Goal: Information Seeking & Learning: Learn about a topic

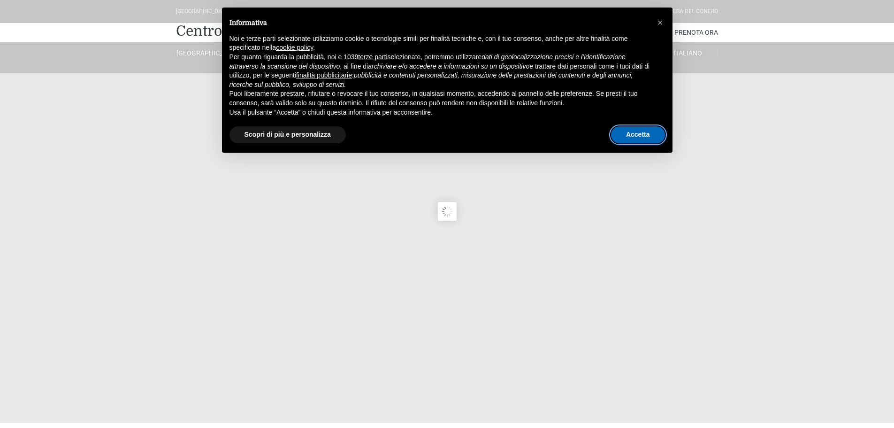
click at [629, 130] on button "Accetta" at bounding box center [638, 134] width 54 height 17
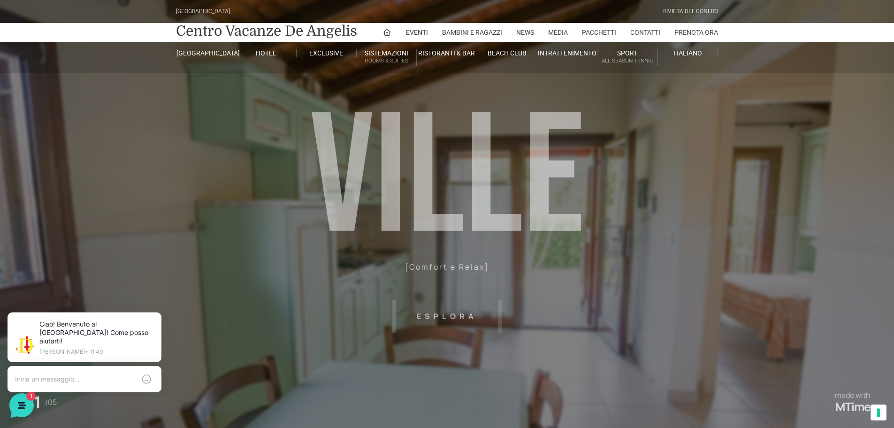
click at [849, 255] on header "[GEOGRAPHIC_DATA] [GEOGRAPHIC_DATA] Centro Vacanze [GEOGRAPHIC_DATA] Eventi Mis…" at bounding box center [447, 188] width 894 height 376
click at [420, 315] on header "Villaggio Hotel Resort Riviera Del Conero Centro Vacanze De Angelis Eventi Miss…" at bounding box center [447, 188] width 894 height 376
click at [420, 316] on header "Villaggio Hotel Resort Riviera Del Conero Centro Vacanze De Angelis Eventi Miss…" at bounding box center [447, 188] width 894 height 376
click at [158, 312] on icon at bounding box center [160, 314] width 8 height 8
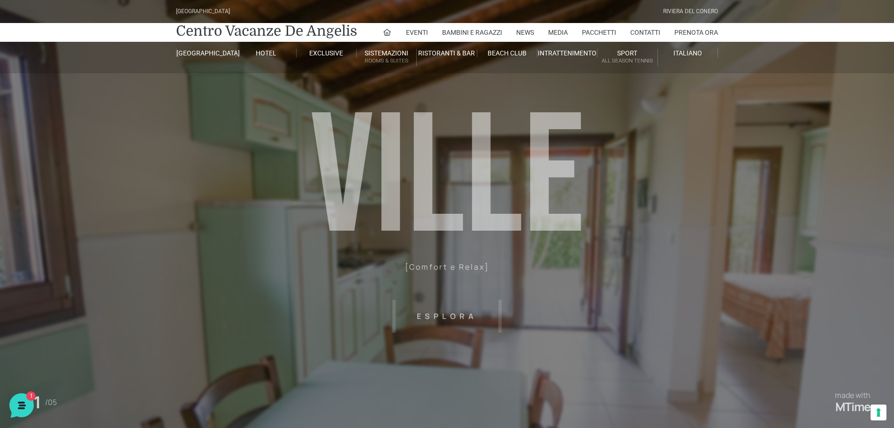
click at [446, 315] on header "Villaggio Hotel Resort Riviera Del Conero Centro Vacanze De Angelis Eventi Miss…" at bounding box center [447, 188] width 894 height 376
click at [525, 316] on header "Villaggio Hotel Resort Riviera Del Conero Centro Vacanze De Angelis Eventi Miss…" at bounding box center [447, 188] width 894 height 376
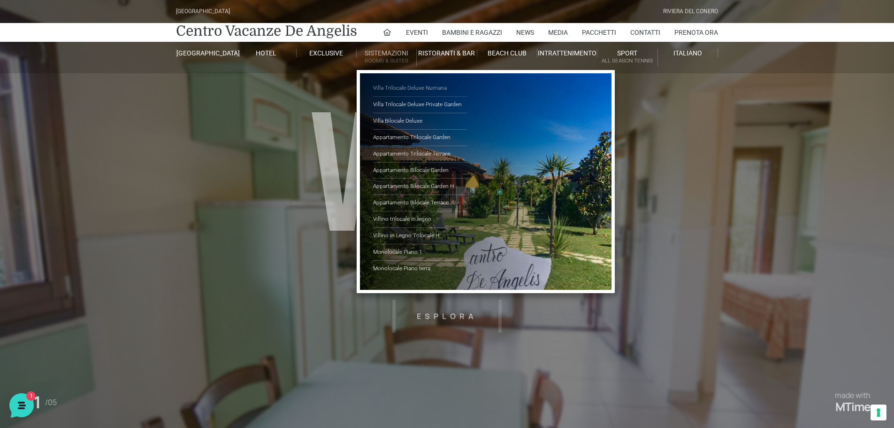
click at [406, 86] on link "Villa Trilocale Deluxe Numana" at bounding box center [420, 88] width 94 height 16
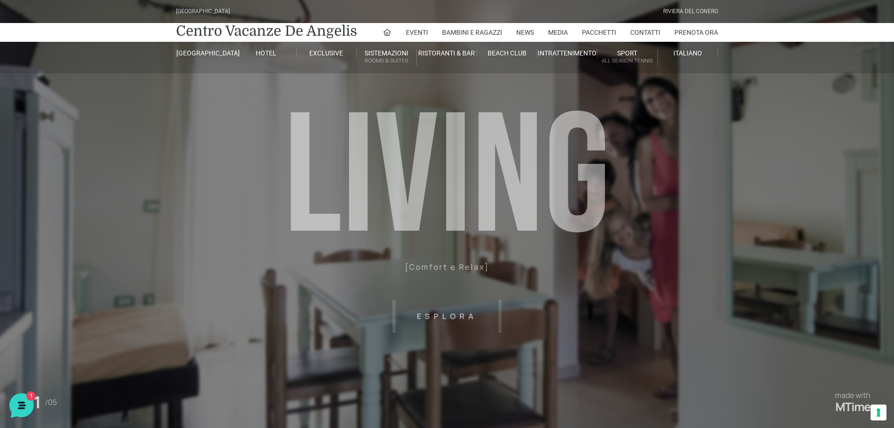
click at [606, 259] on header "Villaggio Hotel Resort Riviera Del Conero Centro Vacanze De Angelis Eventi Miss…" at bounding box center [447, 211] width 894 height 423
click at [454, 314] on header "Villaggio Hotel Resort Riviera Del Conero Centro Vacanze De Angelis Eventi Miss…" at bounding box center [447, 211] width 894 height 423
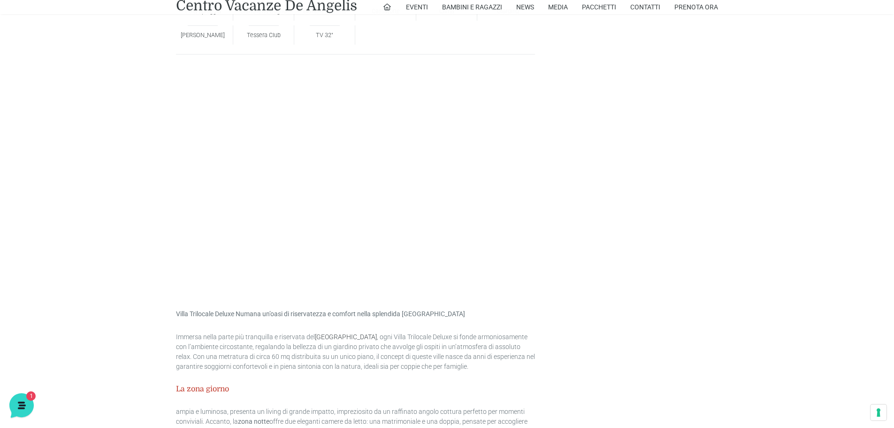
scroll to position [798, 0]
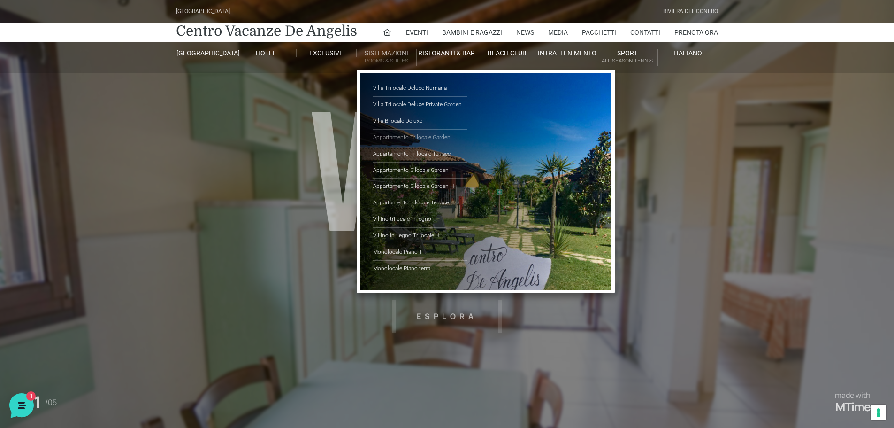
click at [433, 137] on link "Appartamento Trilocale Garden" at bounding box center [420, 138] width 94 height 16
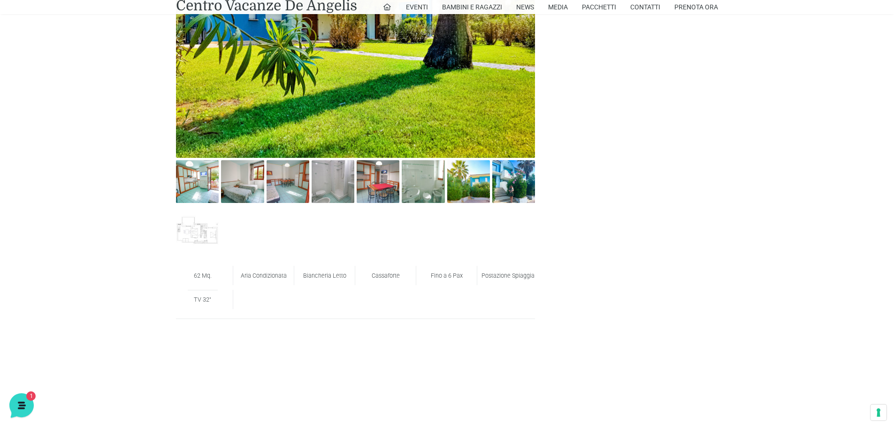
scroll to position [563, 0]
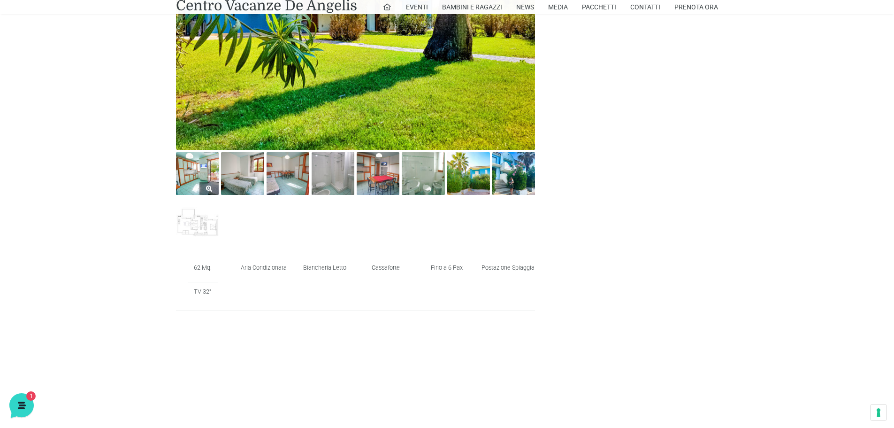
click at [191, 175] on img at bounding box center [197, 173] width 43 height 43
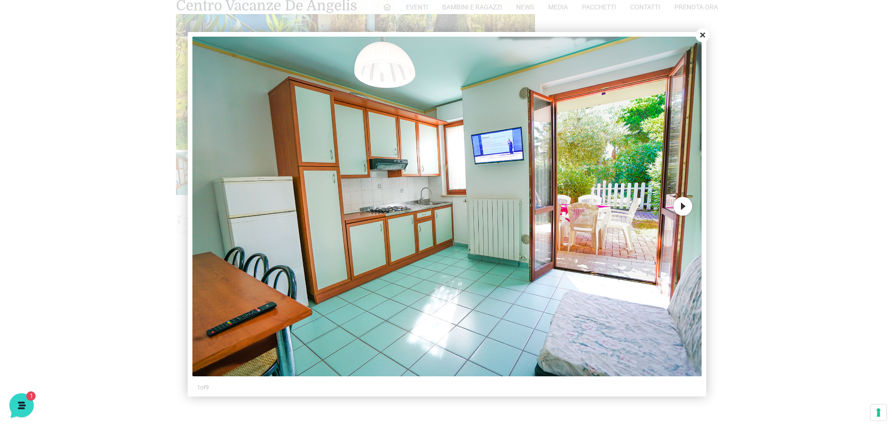
click at [682, 205] on button "Next" at bounding box center [683, 206] width 19 height 19
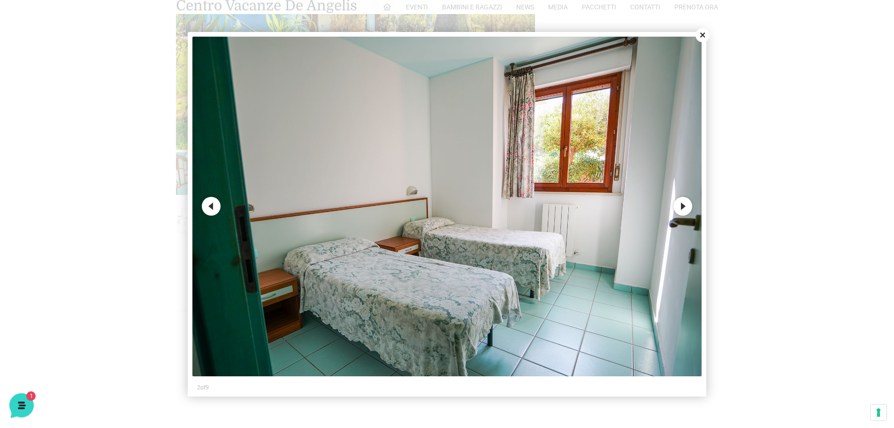
click at [682, 205] on button "Next" at bounding box center [683, 206] width 19 height 19
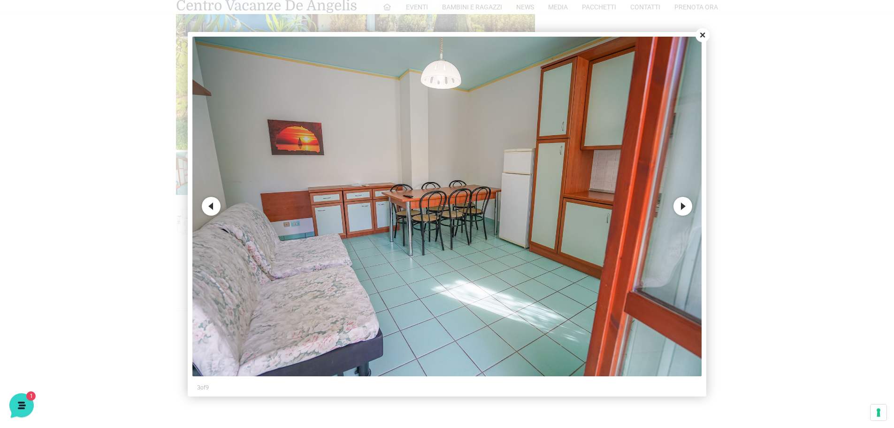
click at [682, 205] on button "Next" at bounding box center [683, 206] width 19 height 19
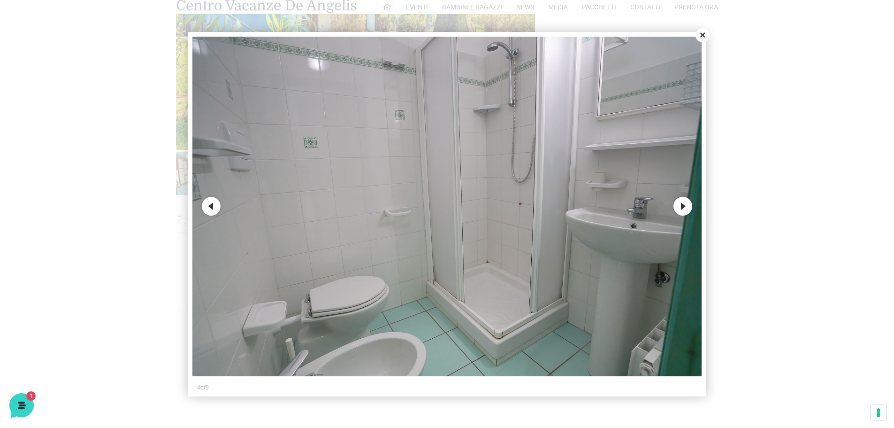
click at [682, 205] on button "Next" at bounding box center [683, 206] width 19 height 19
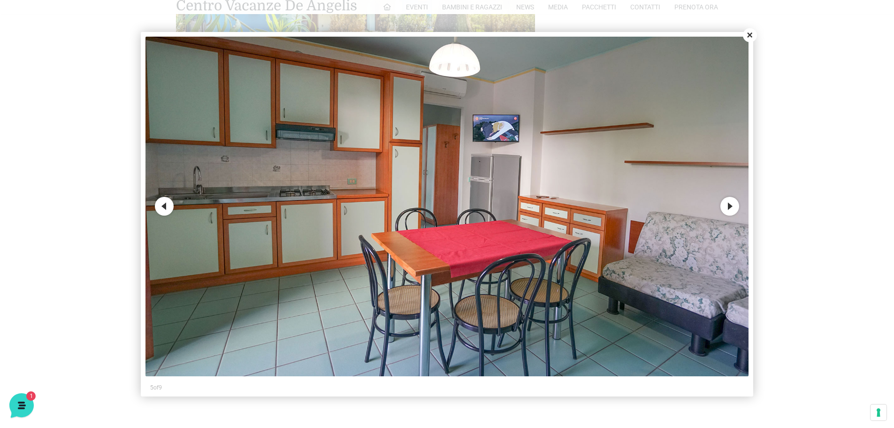
click at [682, 205] on img at bounding box center [447, 206] width 603 height 339
click at [739, 208] on button "Next" at bounding box center [730, 206] width 19 height 19
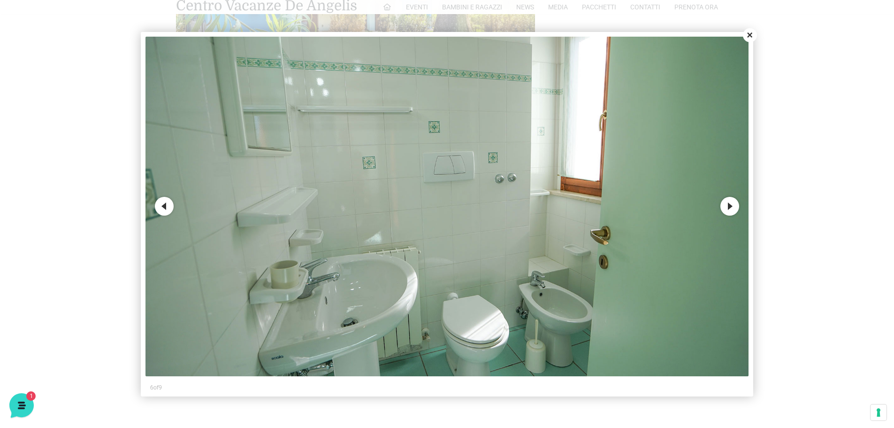
click at [733, 208] on button "Next" at bounding box center [730, 206] width 19 height 19
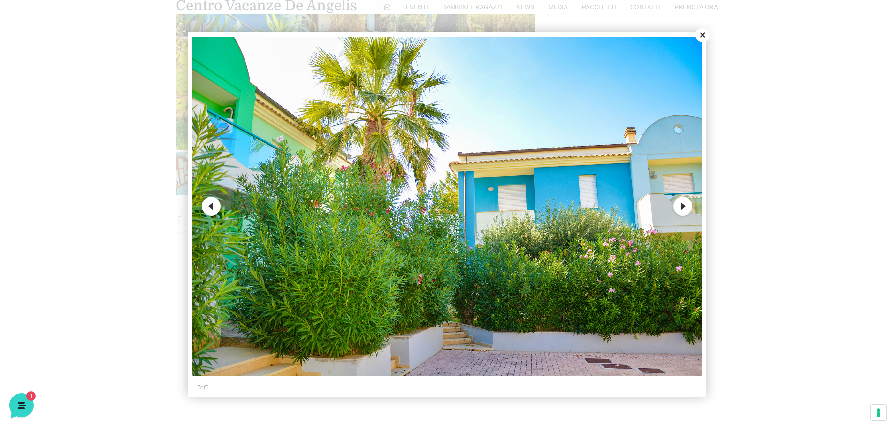
click at [679, 207] on button "Next" at bounding box center [683, 206] width 19 height 19
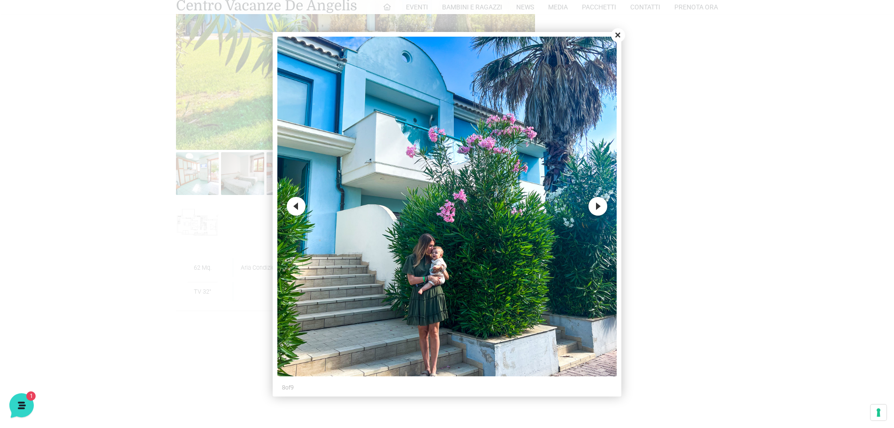
click at [601, 206] on button "Next" at bounding box center [598, 206] width 19 height 19
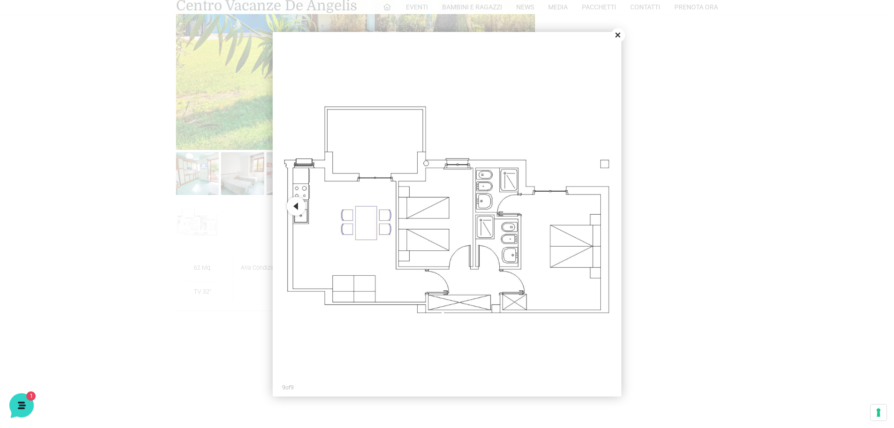
click at [617, 34] on button "Close" at bounding box center [618, 35] width 14 height 14
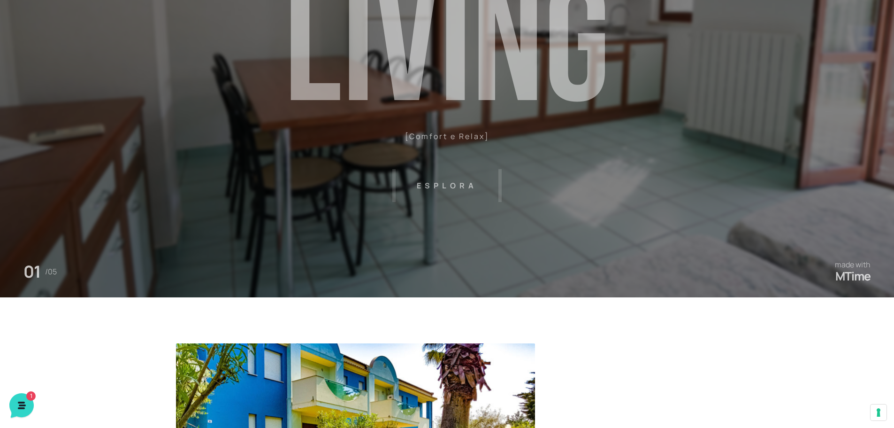
scroll to position [0, 0]
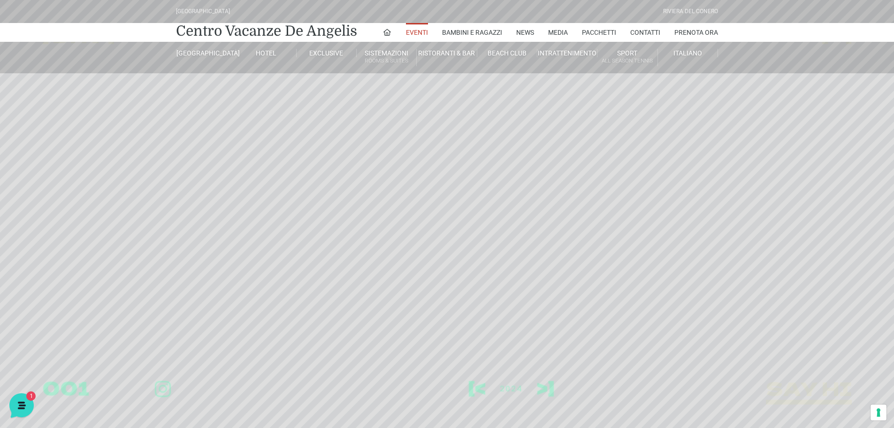
click at [500, 383] on sr7-slide "[ + ] [ DHV ] [< Piscine >] 002 say hi about work contact" at bounding box center [447, 214] width 894 height 428
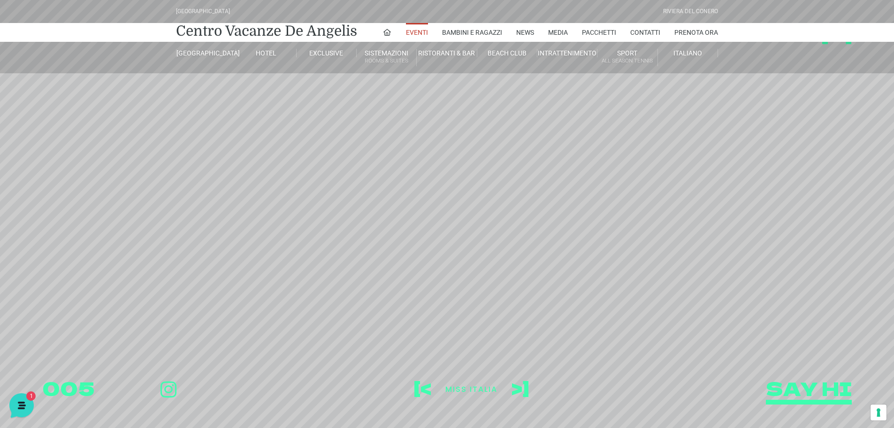
click at [522, 336] on sr7-content "[< 2024 >] 001 [ + ] [ DHV ] [< Piscine >] 002 say hi about work contact [ + ] …" at bounding box center [447, 214] width 894 height 428
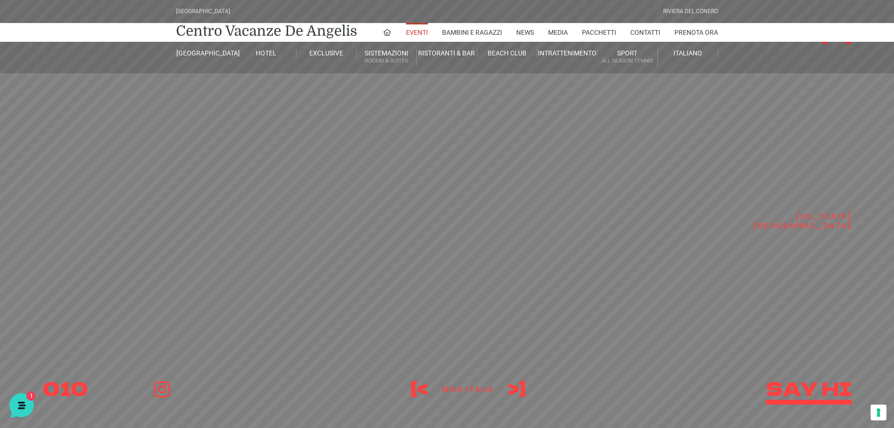
click at [727, 277] on sr7-mask at bounding box center [447, 214] width 894 height 428
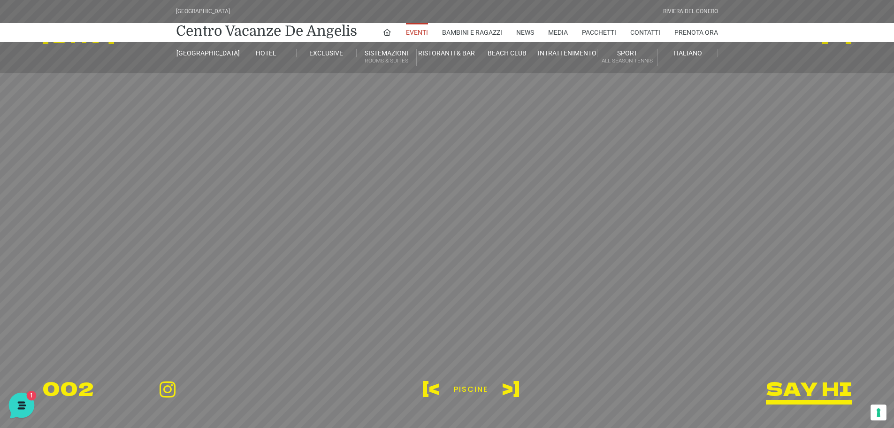
click at [18, 401] on icon at bounding box center [21, 404] width 8 height 8
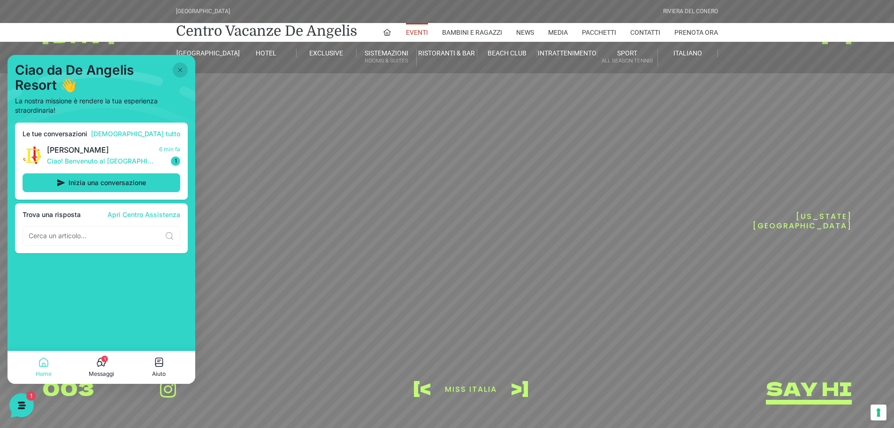
click at [180, 63] on button at bounding box center [180, 69] width 15 height 15
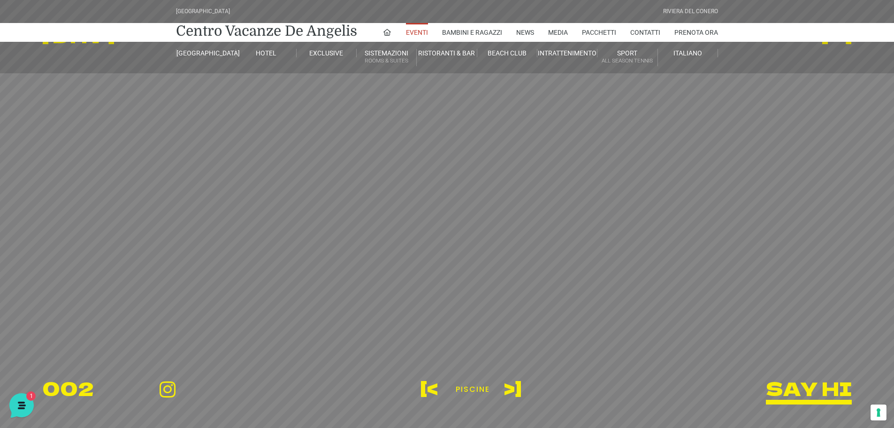
click at [423, 390] on sr7-txt "[<" at bounding box center [431, 387] width 21 height 23
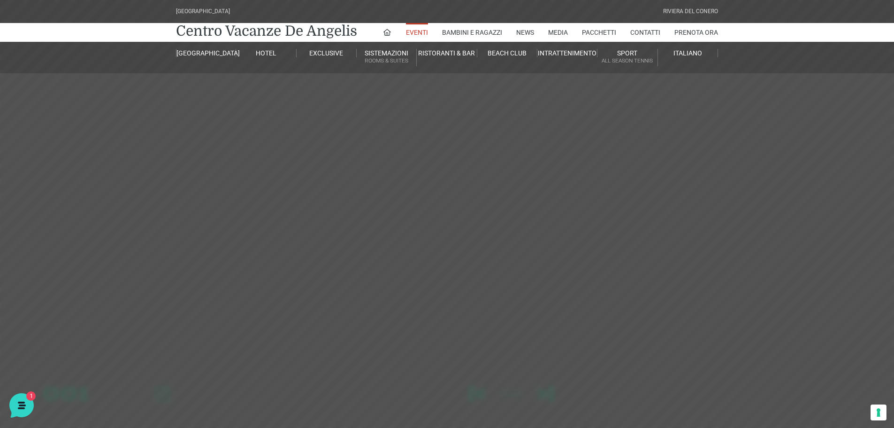
click at [497, 346] on sr7-mask at bounding box center [447, 214] width 894 height 428
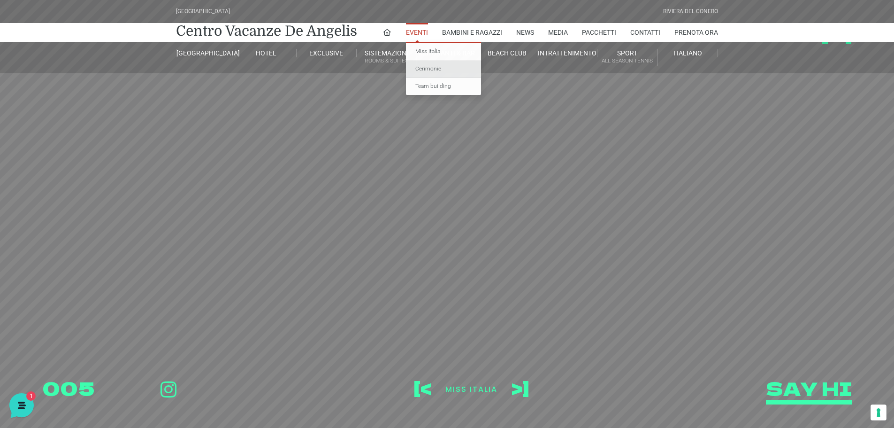
click at [430, 69] on link "Cerimonie" at bounding box center [443, 69] width 75 height 17
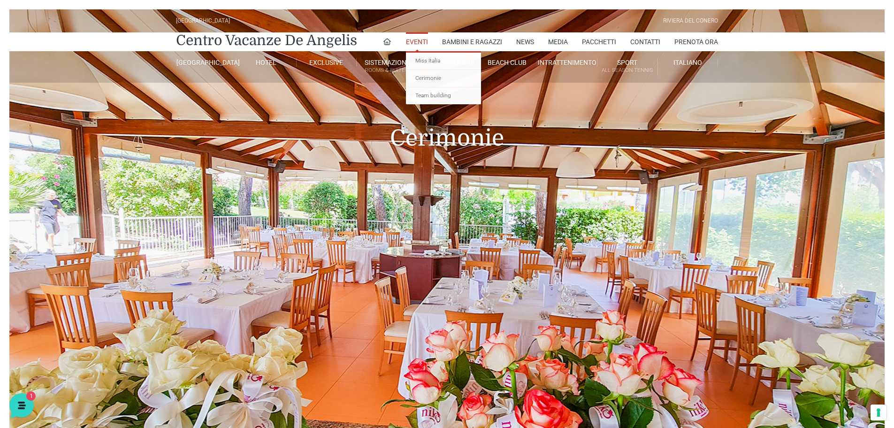
click at [424, 39] on link "Eventi" at bounding box center [417, 41] width 22 height 19
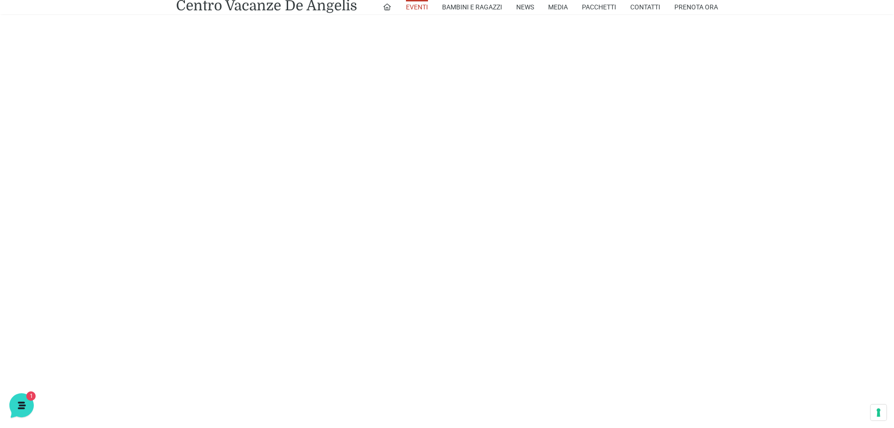
scroll to position [952, 0]
click at [419, 22] on link "Miss Italia" at bounding box center [443, 23] width 75 height 17
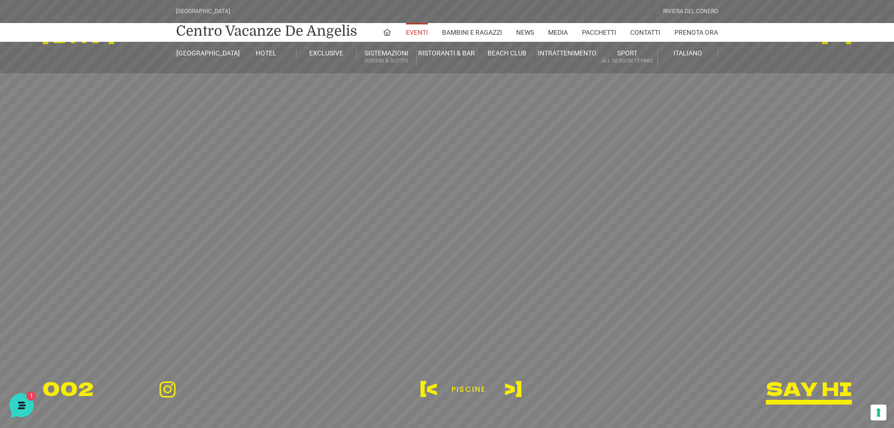
click at [508, 389] on sr7-txt ">]" at bounding box center [511, 387] width 22 height 23
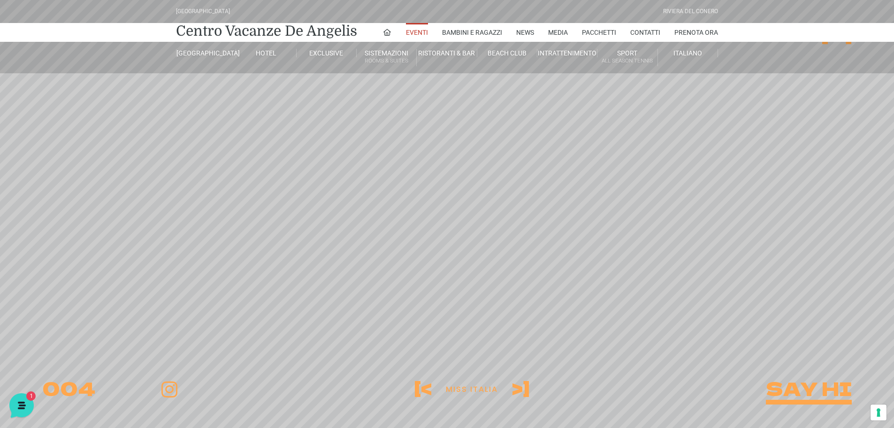
click at [521, 390] on sr7-mask "[< Miss Italia >]" at bounding box center [472, 387] width 115 height 23
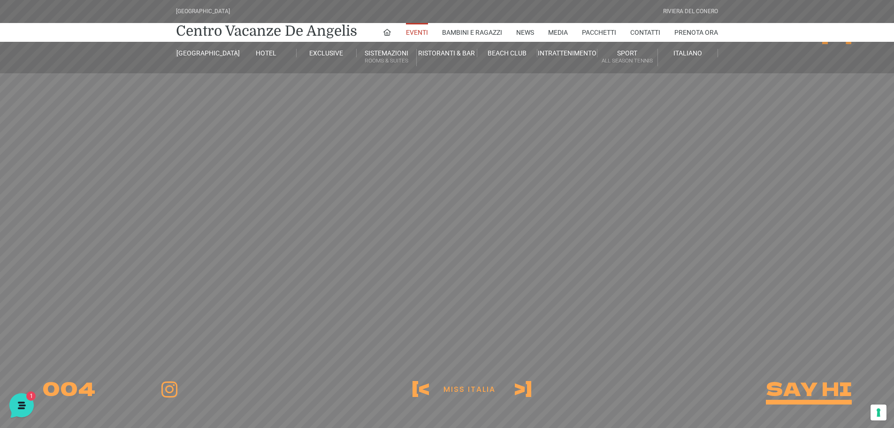
click at [521, 390] on sr7-txt ">]" at bounding box center [521, 387] width 22 height 23
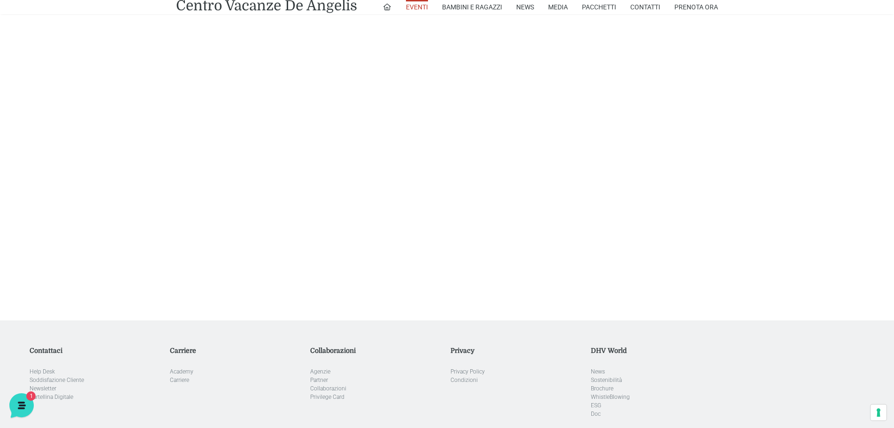
scroll to position [704, 0]
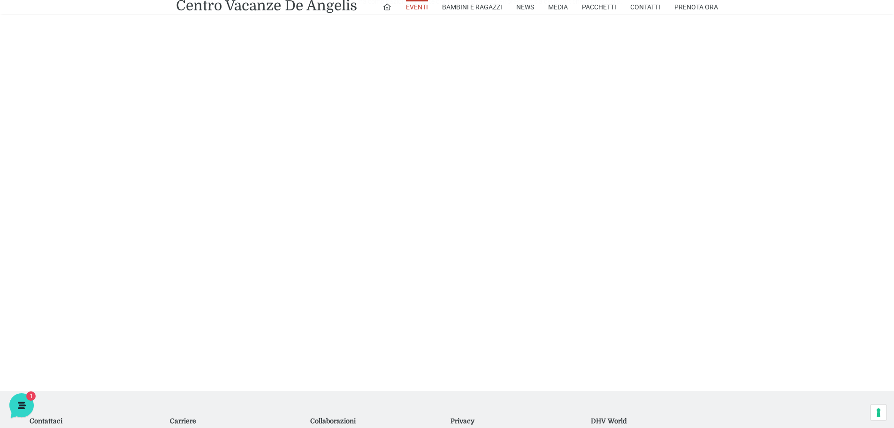
click at [859, 184] on div "Miss Italia Il Centro Vacanze De Angelis è diventato un luogo simbolico ospitan…" at bounding box center [447, 56] width 894 height 667
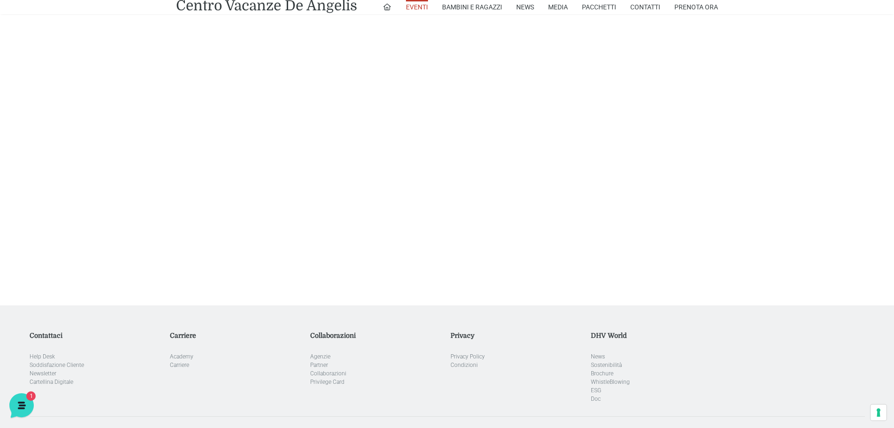
scroll to position [798, 0]
